Goal: Task Accomplishment & Management: Use online tool/utility

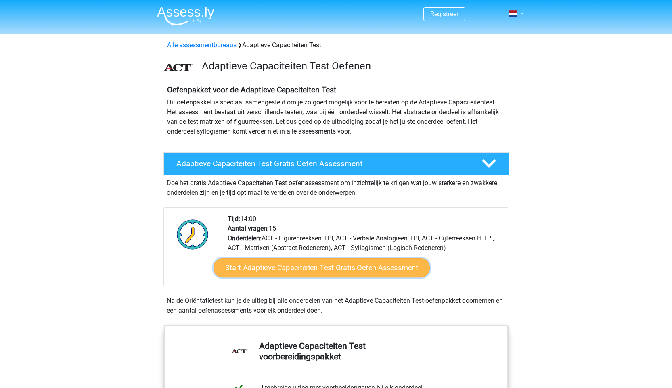
click at [352, 266] on link "Start Adaptieve Capaciteiten Test Gratis Oefen Assessment" at bounding box center [322, 267] width 216 height 19
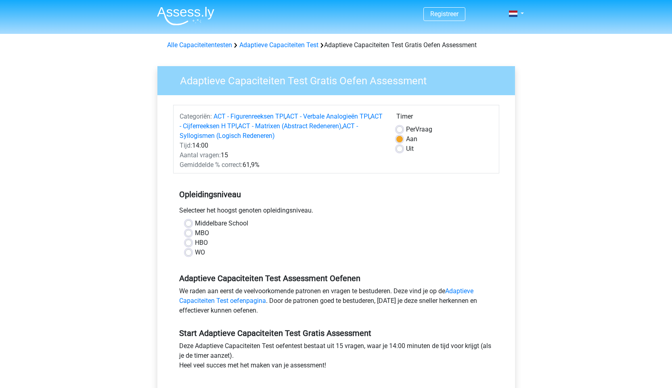
click at [195, 241] on label "HBO" at bounding box center [201, 243] width 13 height 10
click at [186, 241] on input "HBO" at bounding box center [188, 242] width 6 height 8
radio input "true"
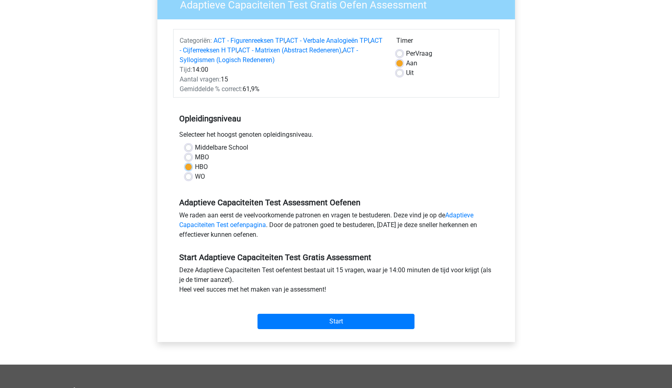
scroll to position [93, 0]
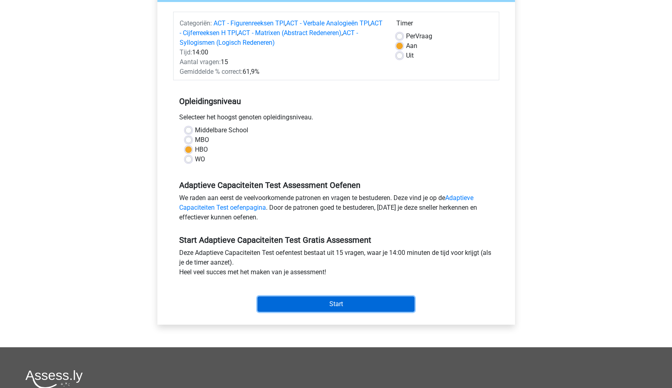
click at [319, 304] on input "Start" at bounding box center [336, 304] width 157 height 15
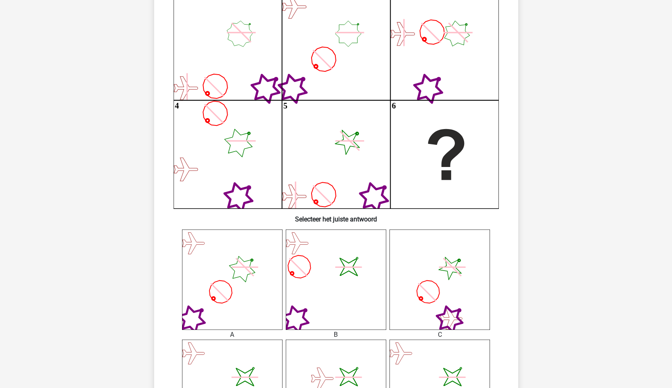
scroll to position [103, 0]
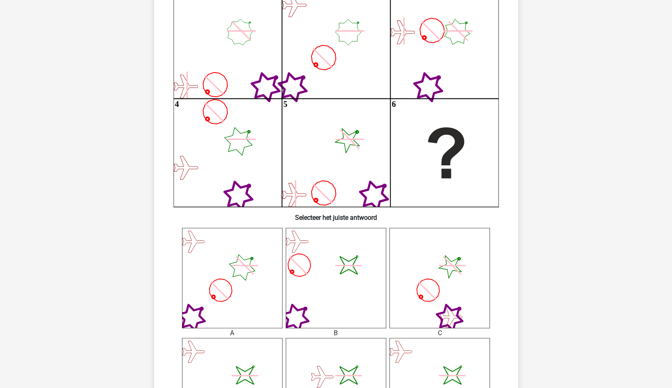
click at [226, 277] on icon at bounding box center [232, 278] width 101 height 101
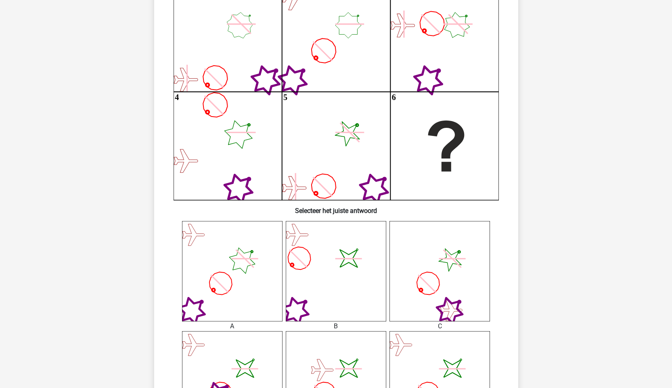
scroll to position [292, 0]
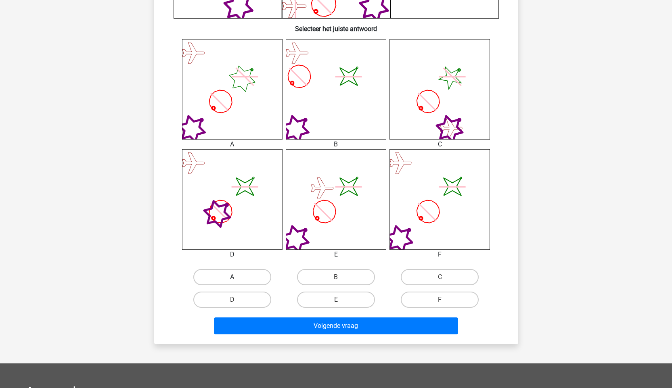
click at [239, 280] on label "A" at bounding box center [232, 277] width 78 height 16
click at [237, 280] on input "A" at bounding box center [234, 279] width 5 height 5
radio input "true"
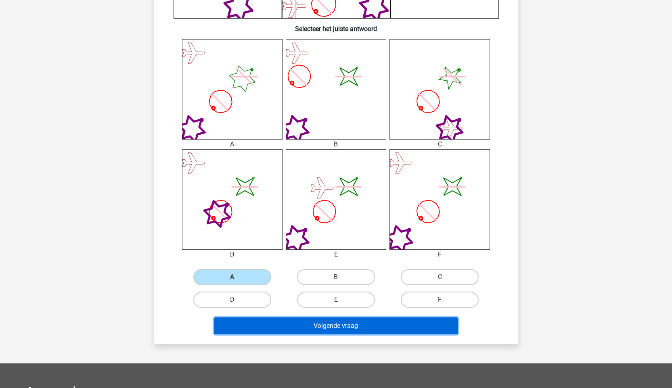
click at [340, 324] on button "Volgende vraag" at bounding box center [336, 326] width 244 height 17
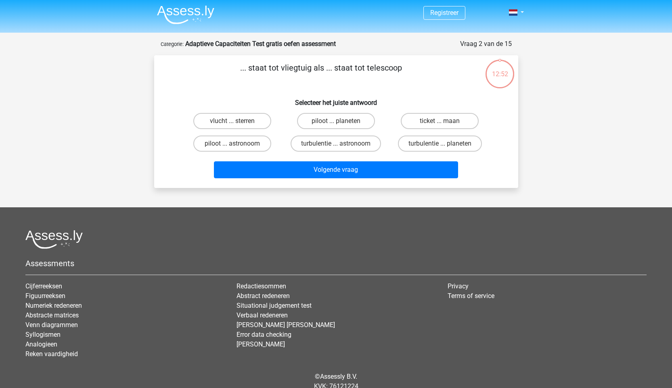
scroll to position [0, 0]
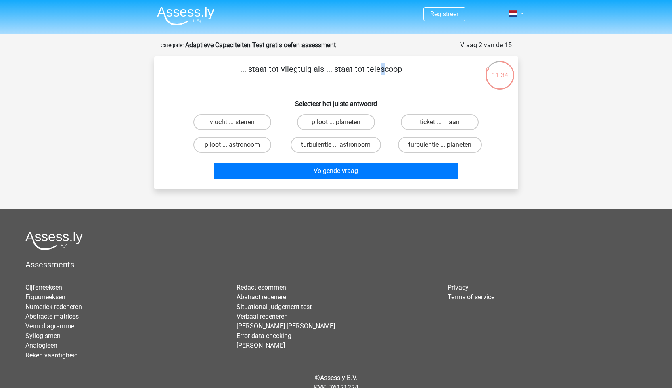
drag, startPoint x: 244, startPoint y: 74, endPoint x: 421, endPoint y: 57, distance: 178.1
click at [421, 57] on div "... staat tot vliegtuig als ... staat tot telescoop Selecteer het juiste antwoo…" at bounding box center [336, 123] width 364 height 133
drag, startPoint x: 409, startPoint y: 71, endPoint x: 239, endPoint y: 71, distance: 169.6
click at [239, 71] on p "... staat tot vliegtuig als ... staat tot telescoop" at bounding box center [321, 75] width 308 height 24
copy p "... staat tot vliegtuig als ... staat tot telescoop"
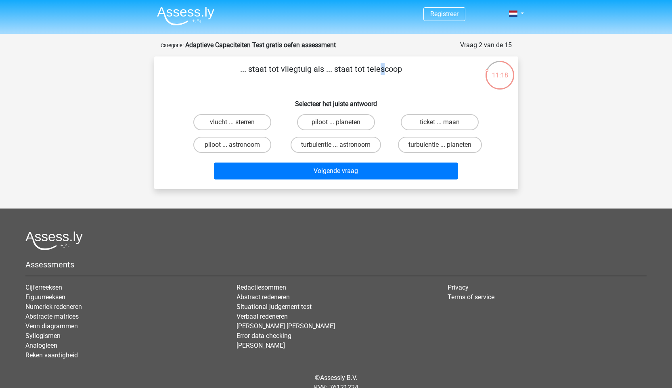
click at [236, 147] on input "piloot ... astronoom" at bounding box center [234, 147] width 5 height 5
radio input "true"
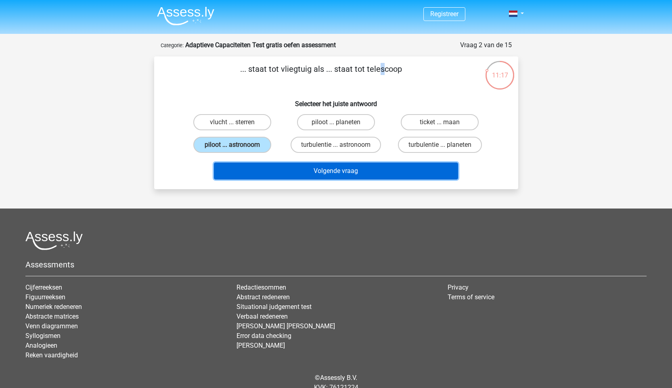
click at [327, 170] on button "Volgende vraag" at bounding box center [336, 171] width 244 height 17
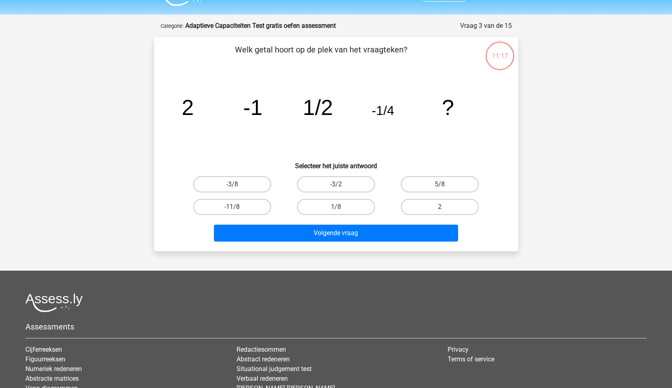
scroll to position [40, 0]
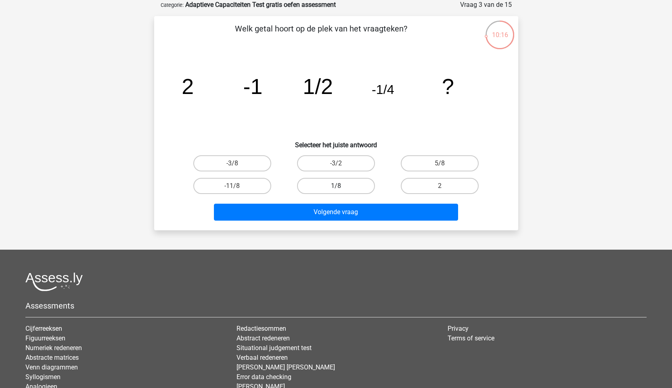
click at [341, 183] on label "1/8" at bounding box center [336, 186] width 78 height 16
click at [341, 186] on input "1/8" at bounding box center [338, 188] width 5 height 5
radio input "true"
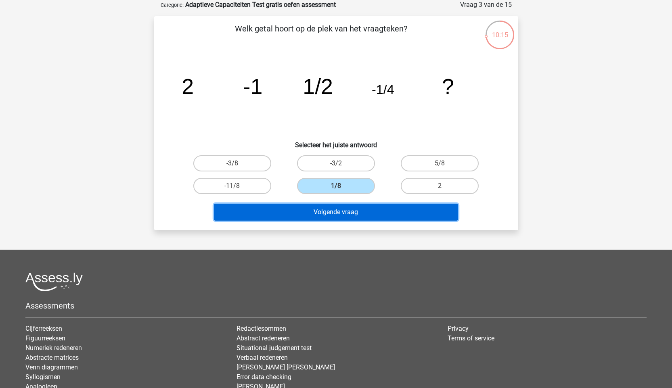
click at [353, 220] on button "Volgende vraag" at bounding box center [336, 212] width 244 height 17
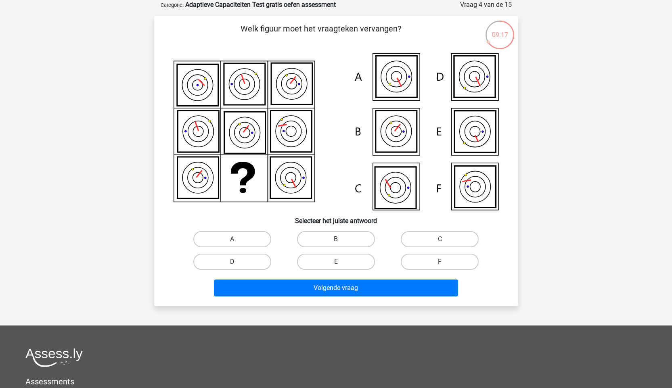
click at [476, 137] on icon at bounding box center [476, 139] width 3 height 6
click at [328, 263] on label "E" at bounding box center [336, 262] width 78 height 16
click at [336, 263] on input "E" at bounding box center [338, 264] width 5 height 5
radio input "true"
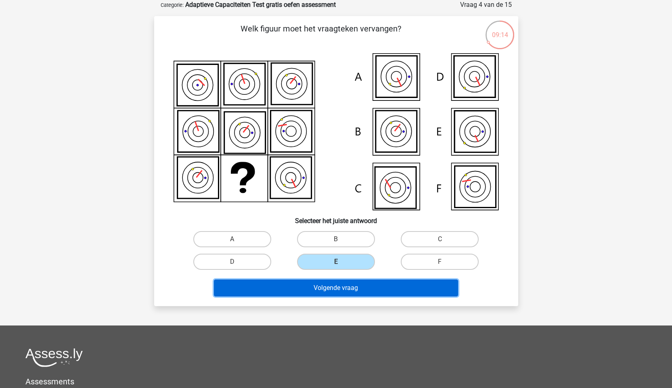
click at [348, 283] on button "Volgende vraag" at bounding box center [336, 288] width 244 height 17
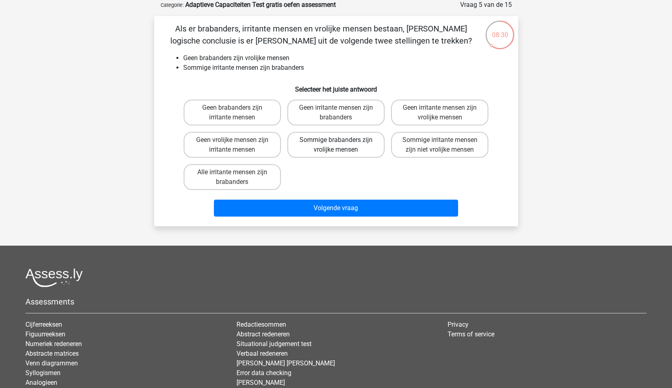
click at [331, 145] on label "Sommige brabanders zijn vrolijke mensen" at bounding box center [336, 145] width 97 height 26
click at [336, 145] on input "Sommige brabanders zijn vrolijke mensen" at bounding box center [338, 142] width 5 height 5
radio input "true"
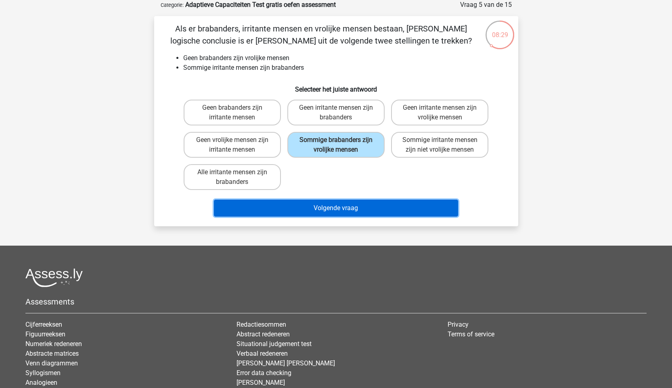
click at [336, 210] on button "Volgende vraag" at bounding box center [336, 208] width 244 height 17
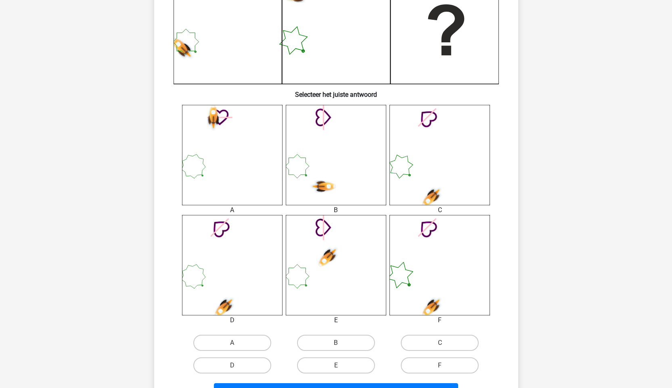
scroll to position [419, 0]
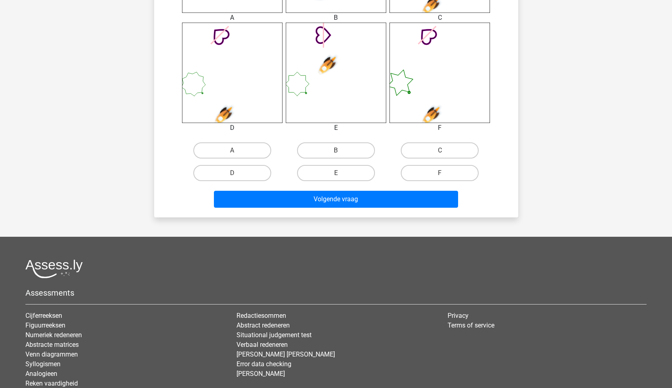
click at [338, 155] on input "B" at bounding box center [338, 153] width 5 height 5
radio input "true"
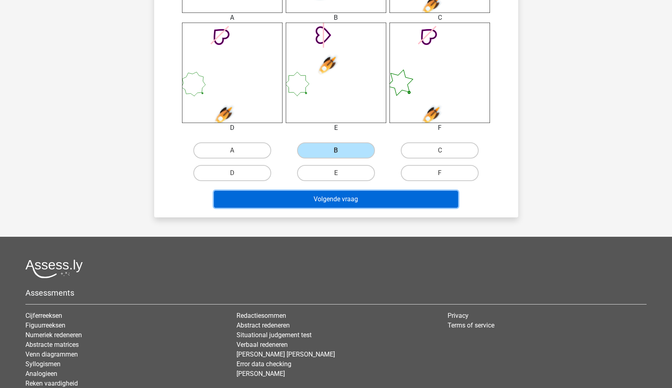
click at [346, 197] on button "Volgende vraag" at bounding box center [336, 199] width 244 height 17
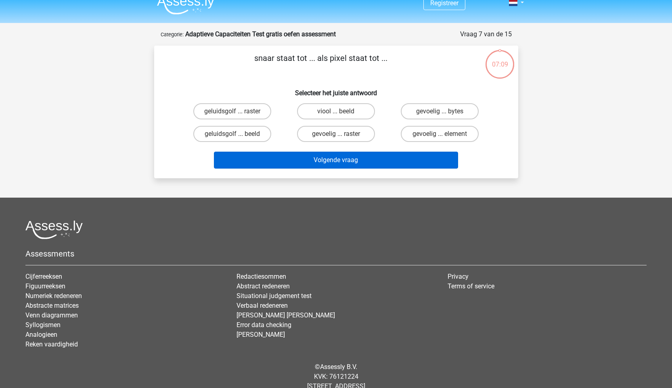
scroll to position [10, 0]
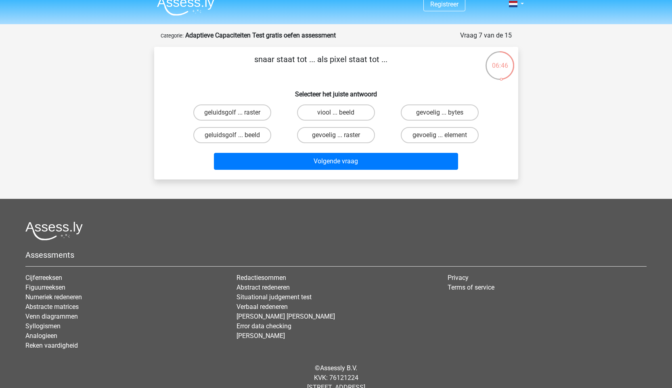
drag, startPoint x: 256, startPoint y: 61, endPoint x: 428, endPoint y: 63, distance: 172.1
click at [428, 63] on p "snaar staat tot ... als pixel staat tot ..." at bounding box center [321, 65] width 308 height 24
copy p "snaar staat tot ... als pixel staat tot ..."
click at [332, 113] on label "viool ... beeld" at bounding box center [336, 113] width 78 height 16
click at [336, 113] on input "viool ... beeld" at bounding box center [338, 115] width 5 height 5
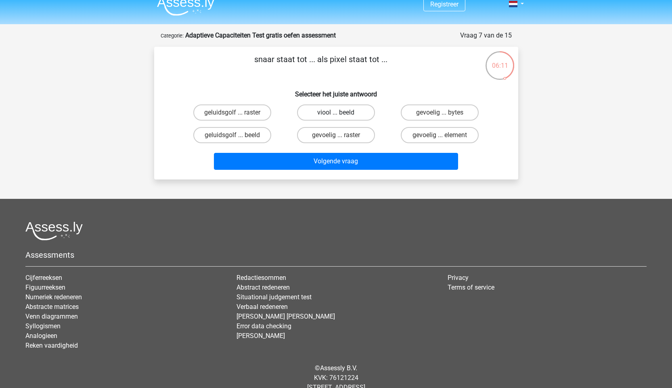
radio input "true"
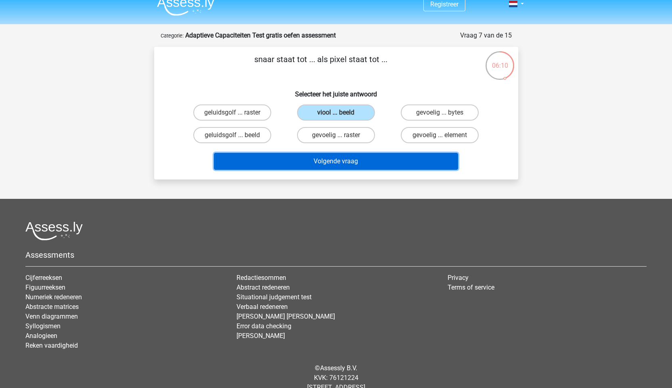
click at [333, 164] on button "Volgende vraag" at bounding box center [336, 161] width 244 height 17
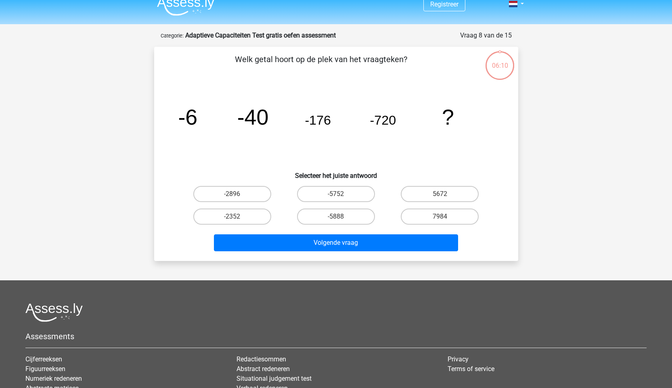
scroll to position [40, 0]
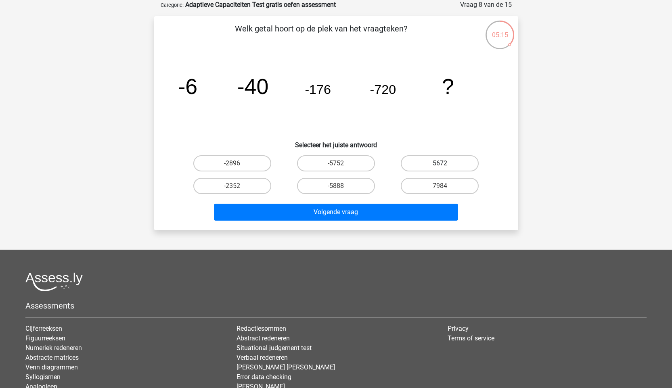
click at [430, 163] on label "5672" at bounding box center [440, 163] width 78 height 16
click at [440, 164] on input "5672" at bounding box center [442, 166] width 5 height 5
radio input "true"
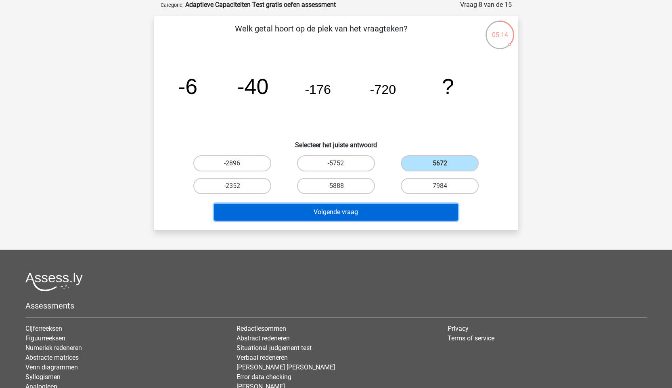
click at [319, 211] on button "Volgende vraag" at bounding box center [336, 212] width 244 height 17
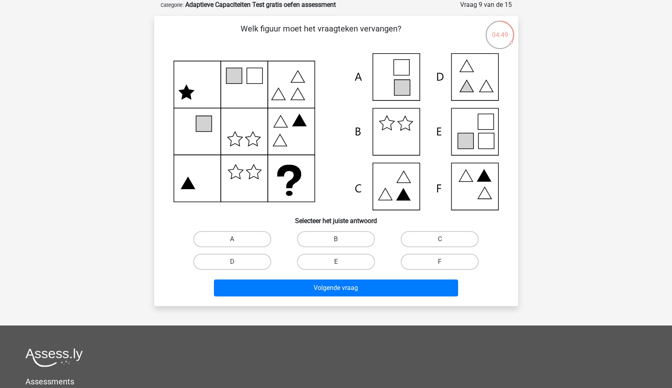
click at [481, 133] on icon at bounding box center [487, 141] width 16 height 16
click at [344, 265] on label "E" at bounding box center [336, 262] width 78 height 16
click at [341, 265] on input "E" at bounding box center [338, 264] width 5 height 5
radio input "true"
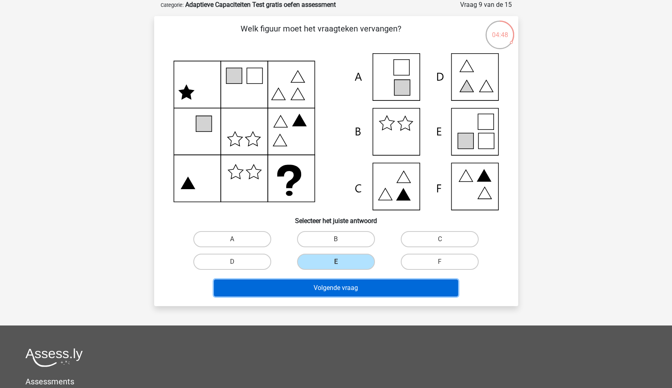
click at [352, 282] on button "Volgende vraag" at bounding box center [336, 288] width 244 height 17
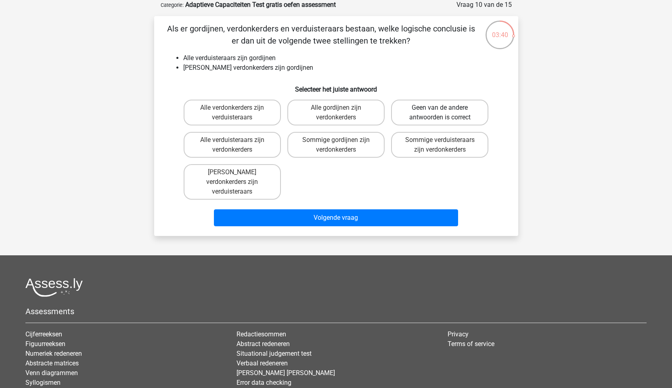
click at [414, 106] on label "Geen van de andere antwoorden is correct" at bounding box center [439, 113] width 97 height 26
click at [440, 108] on input "Geen van de andere antwoorden is correct" at bounding box center [442, 110] width 5 height 5
radio input "true"
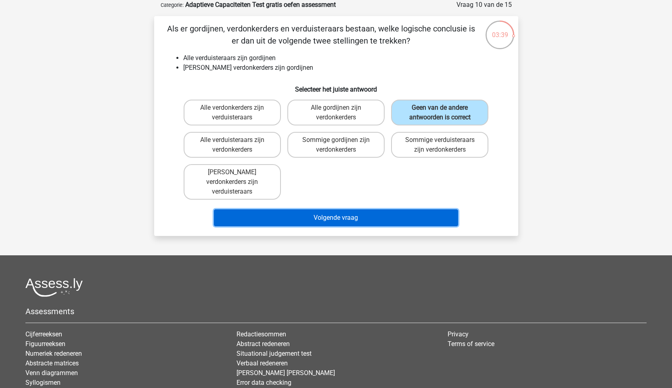
click at [319, 210] on button "Volgende vraag" at bounding box center [336, 218] width 244 height 17
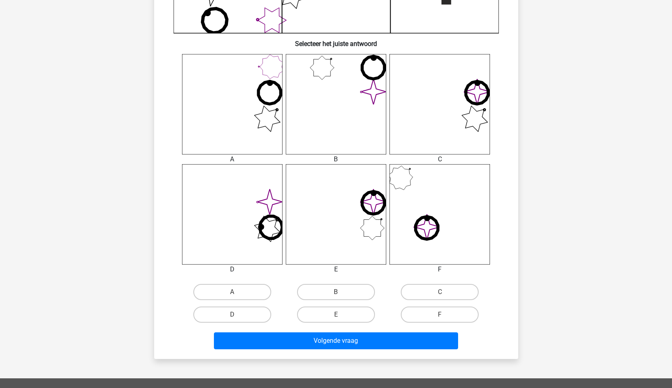
scroll to position [278, 0]
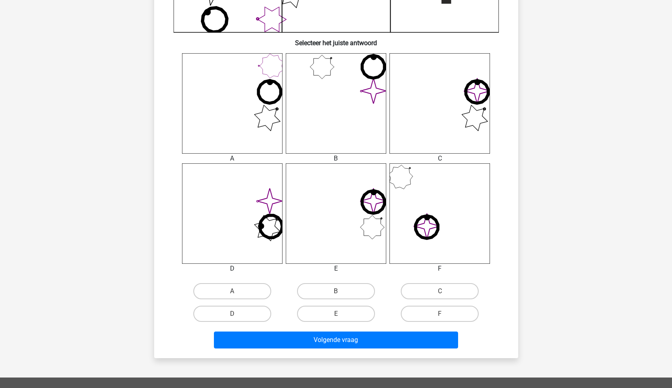
click at [454, 222] on icon "image/svg+xml" at bounding box center [440, 214] width 101 height 101
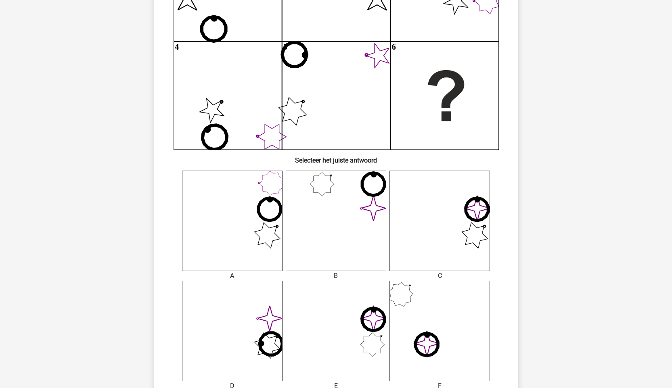
scroll to position [292, 0]
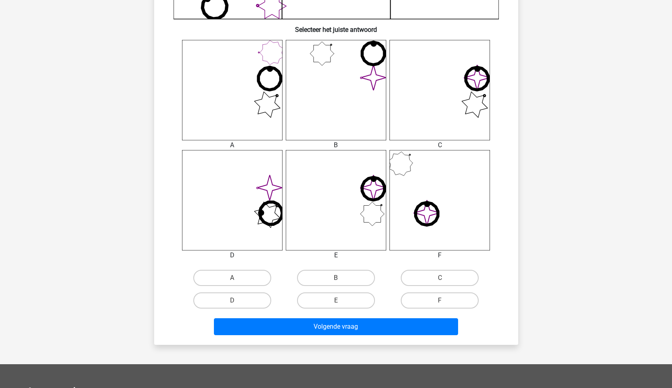
click at [340, 305] on input "E" at bounding box center [338, 303] width 5 height 5
radio input "true"
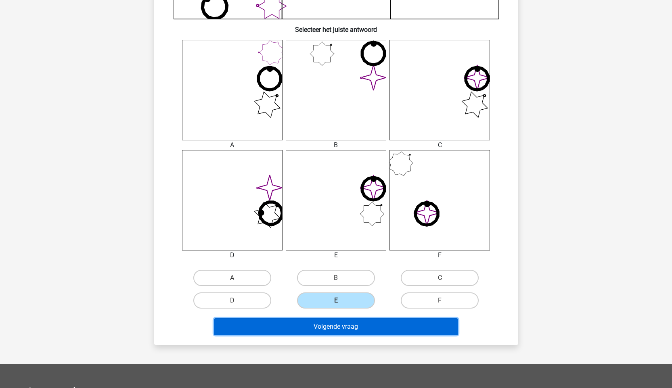
click at [345, 328] on button "Volgende vraag" at bounding box center [336, 327] width 244 height 17
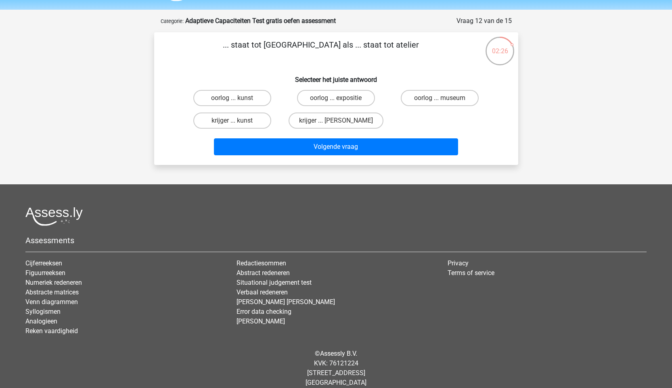
scroll to position [20, 0]
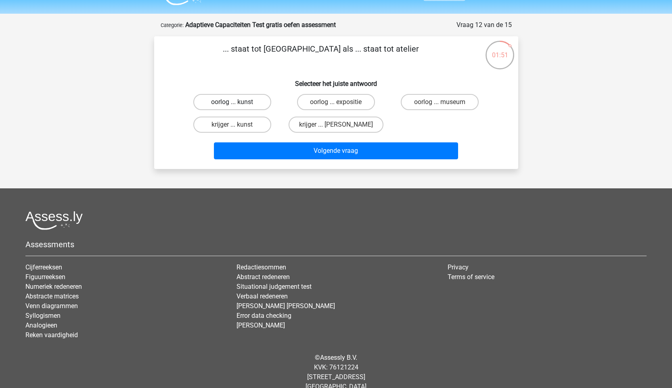
click at [241, 103] on label "oorlog ... kunst" at bounding box center [232, 102] width 78 height 16
click at [237, 103] on input "oorlog ... kunst" at bounding box center [234, 104] width 5 height 5
radio input "true"
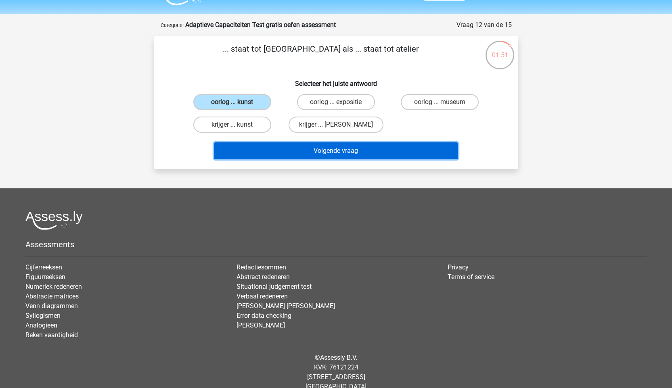
click at [359, 149] on button "Volgende vraag" at bounding box center [336, 151] width 244 height 17
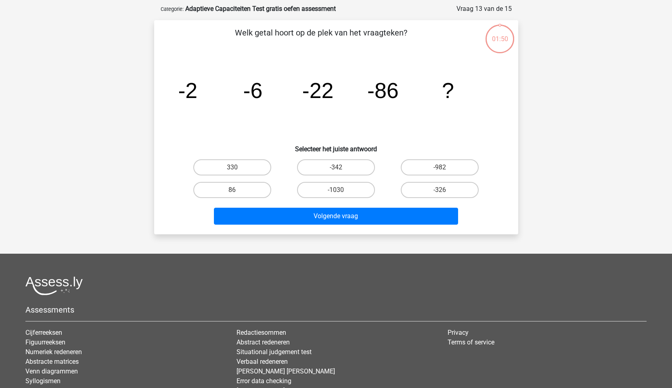
scroll to position [40, 0]
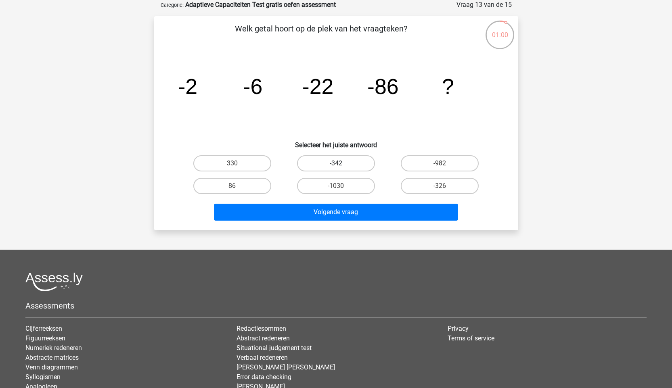
click at [332, 165] on label "-342" at bounding box center [336, 163] width 78 height 16
click at [336, 165] on input "-342" at bounding box center [338, 166] width 5 height 5
radio input "true"
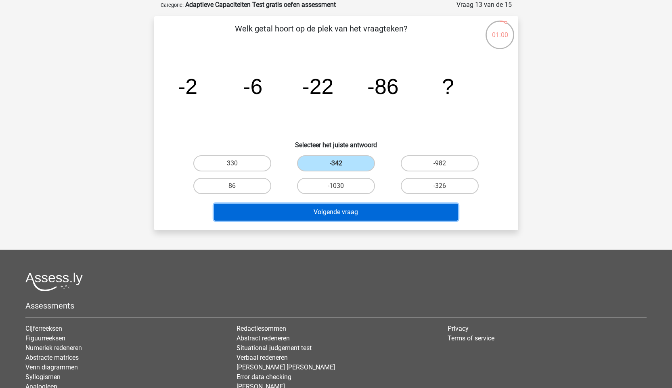
click at [348, 209] on button "Volgende vraag" at bounding box center [336, 212] width 244 height 17
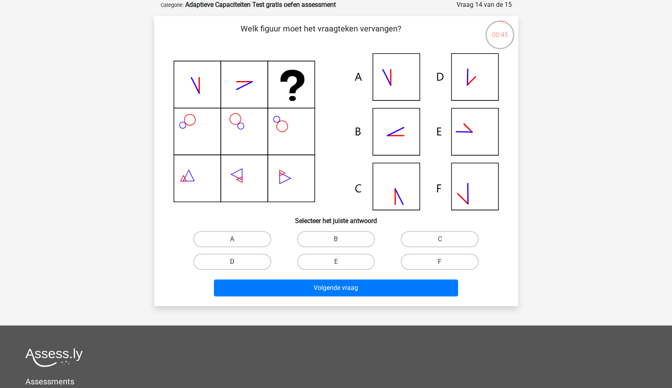
click at [241, 267] on label "D" at bounding box center [232, 262] width 78 height 16
click at [237, 267] on input "D" at bounding box center [234, 264] width 5 height 5
radio input "true"
click at [435, 240] on label "C" at bounding box center [440, 239] width 78 height 16
click at [440, 240] on input "C" at bounding box center [442, 241] width 5 height 5
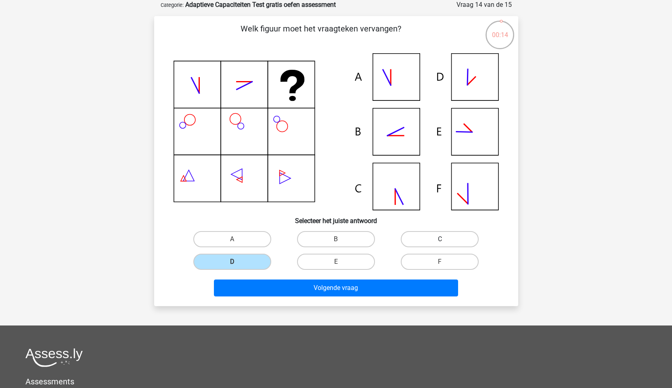
radio input "true"
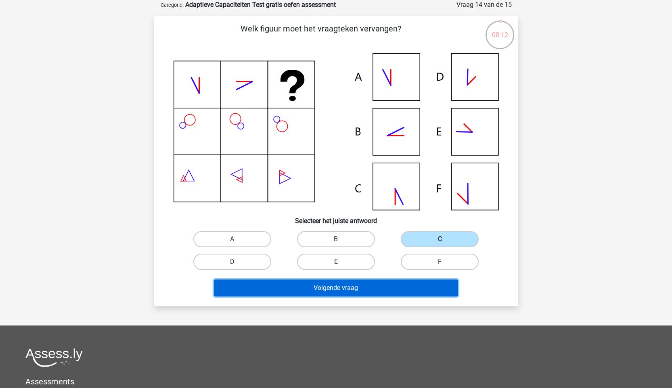
click at [348, 292] on button "Volgende vraag" at bounding box center [336, 288] width 244 height 17
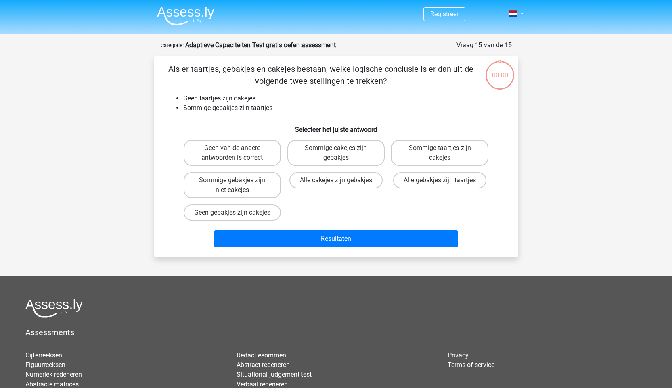
scroll to position [40, 0]
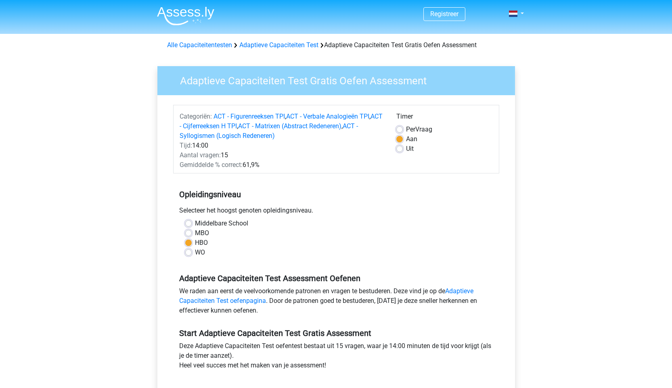
scroll to position [93, 0]
